Goal: Task Accomplishment & Management: Complete application form

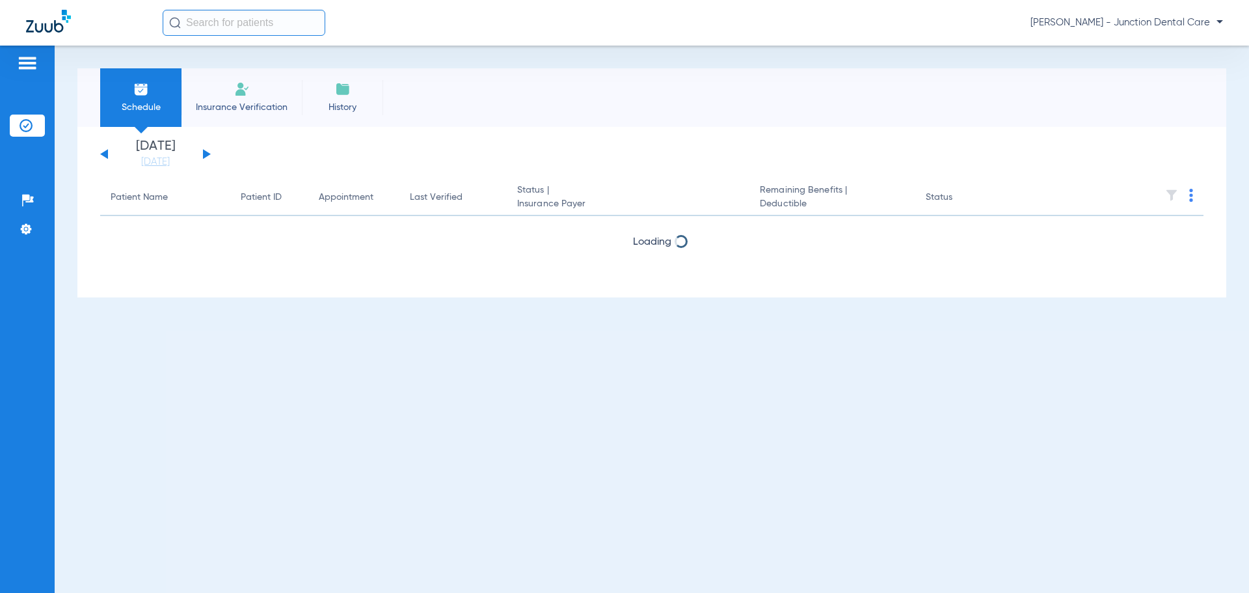
click at [254, 96] on li "Insurance Verification" at bounding box center [242, 97] width 120 height 59
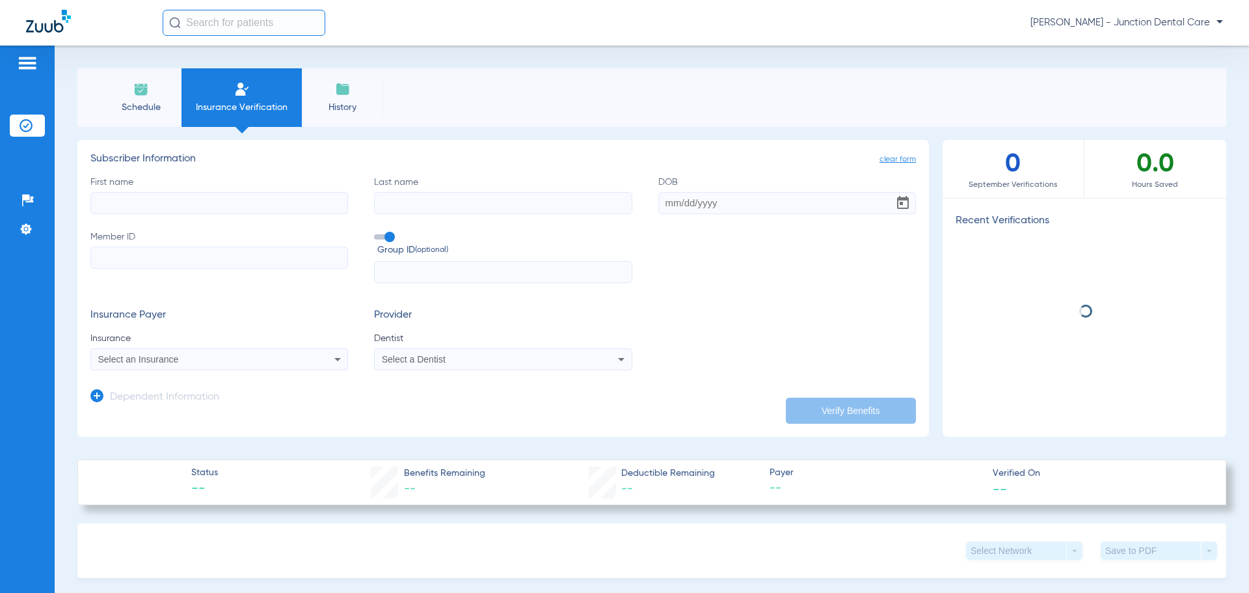
click at [192, 206] on input "First name" at bounding box center [219, 203] width 258 height 22
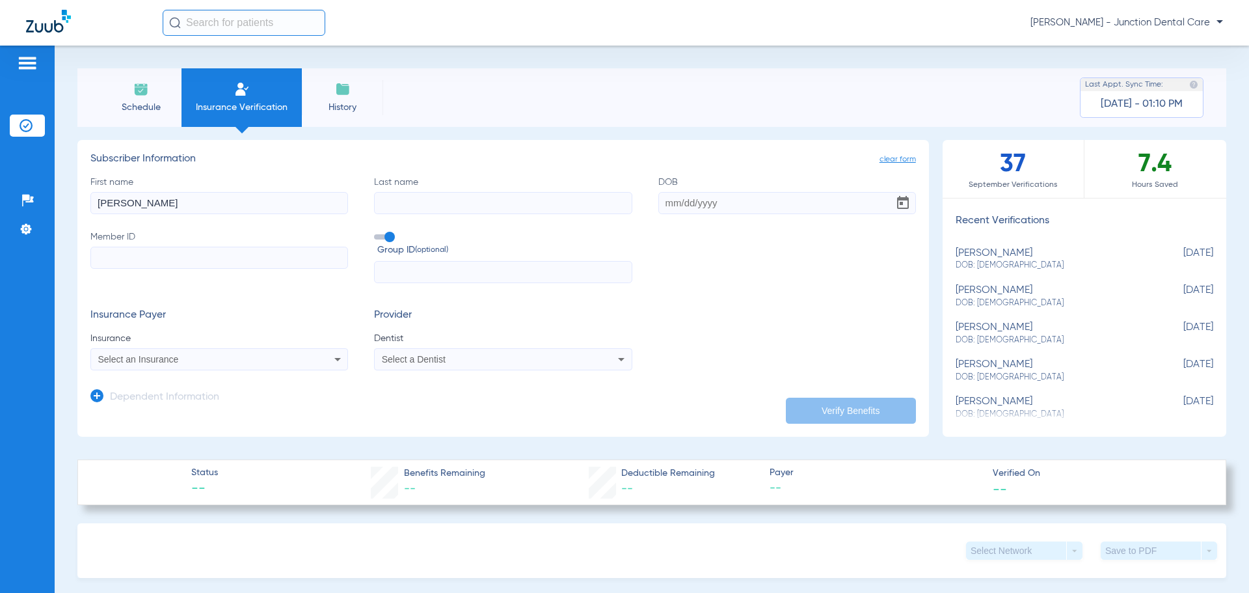
type input "[PERSON_NAME]"
type input "[DATE]"
click at [152, 259] on input "Member ID" at bounding box center [219, 258] width 258 height 22
type input "880405415"
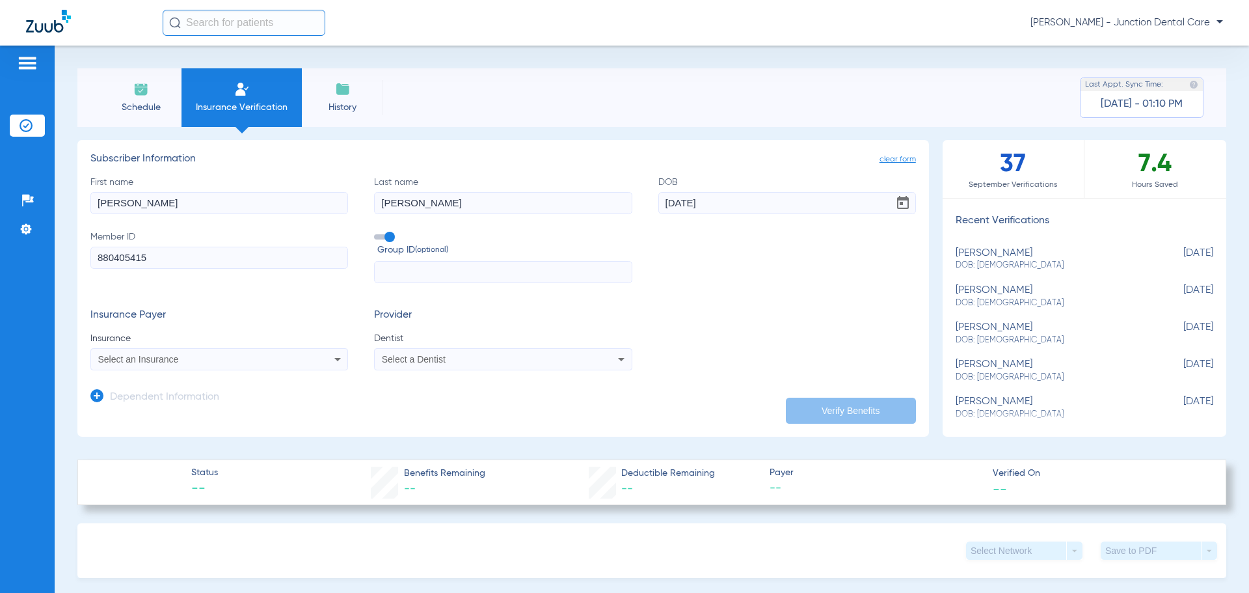
click at [172, 364] on div "Select an Insurance" at bounding box center [219, 359] width 256 height 16
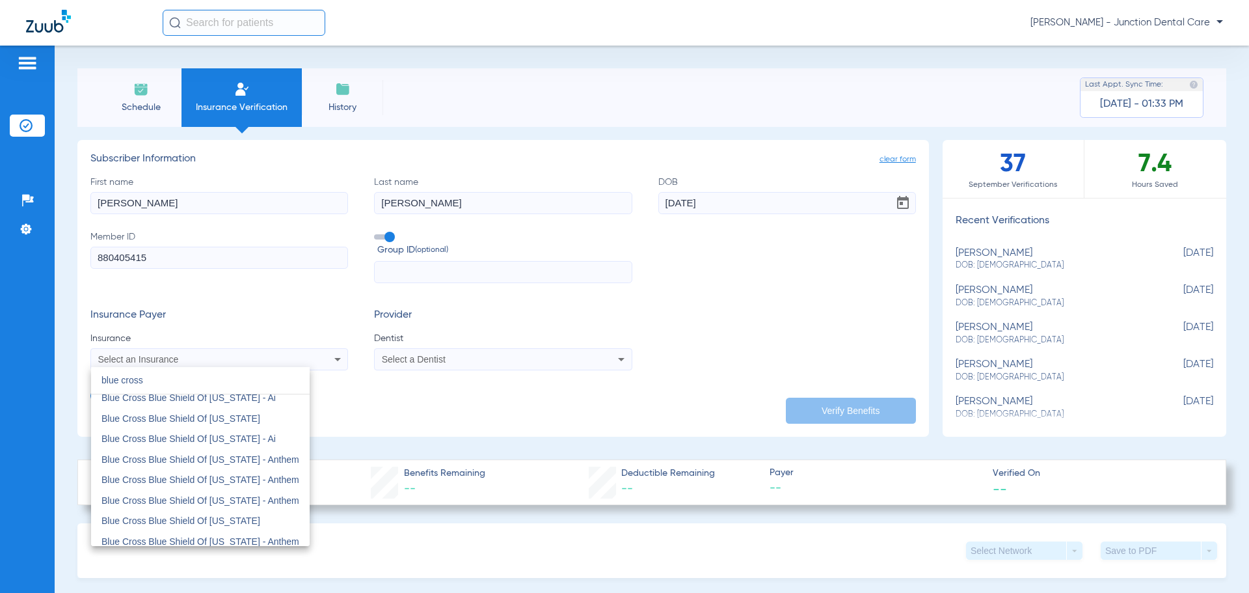
scroll to position [195, 0]
type input "blue cross"
click at [215, 451] on span "Blue Cross Blue Shield Of [US_STATE]" at bounding box center [181, 455] width 159 height 10
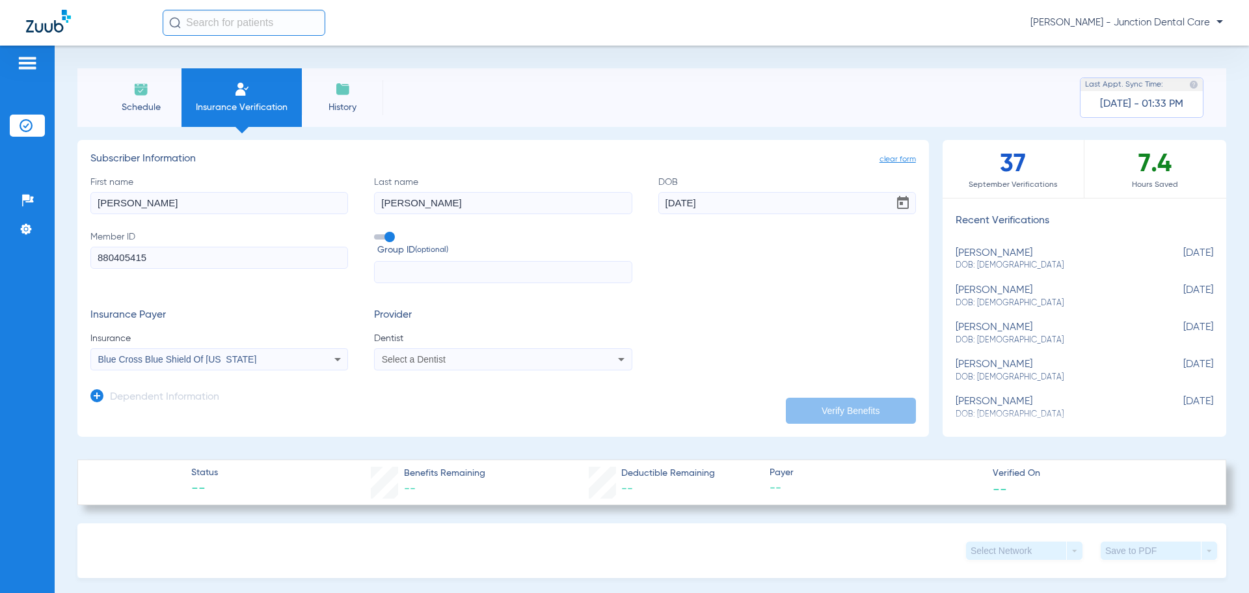
click at [428, 362] on span "Select a Dentist" at bounding box center [414, 359] width 64 height 10
type input "azee"
drag, startPoint x: 433, startPoint y: 410, endPoint x: 470, endPoint y: 403, distance: 37.1
click at [438, 408] on span "[PERSON_NAME]" at bounding box center [421, 405] width 76 height 10
click at [818, 401] on button "Verify Benefits" at bounding box center [851, 411] width 130 height 26
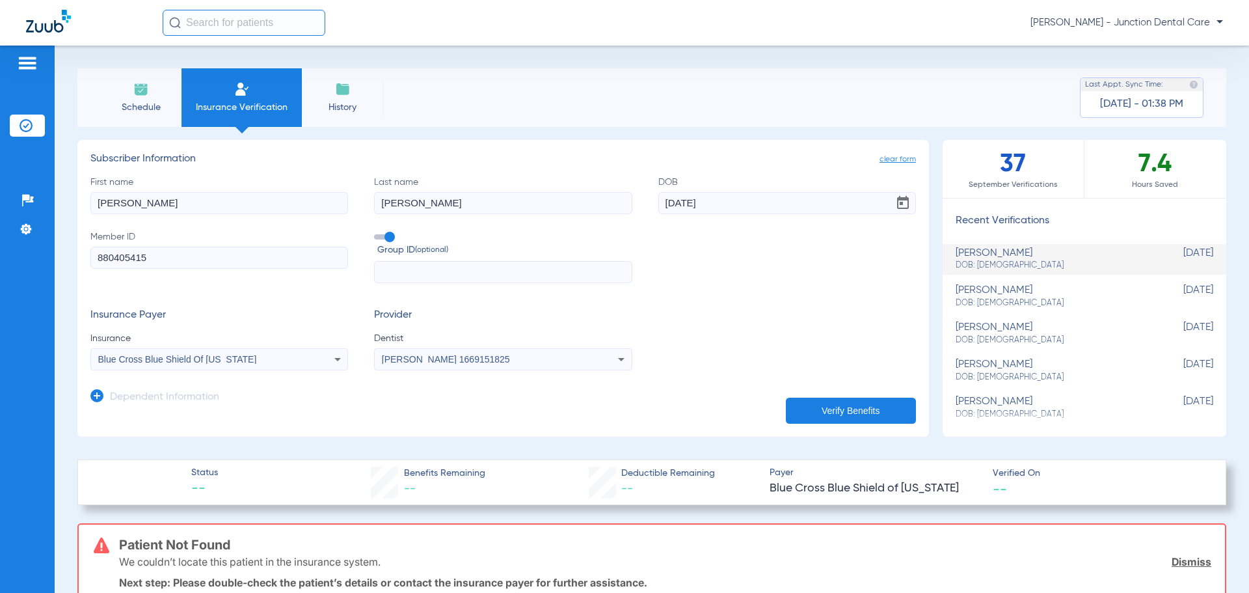
click at [685, 98] on div "Schedule Insurance Verification History Last Appt. Sync Time: [DATE] - 01:38 PM" at bounding box center [651, 97] width 1149 height 59
